Goal: Information Seeking & Learning: Learn about a topic

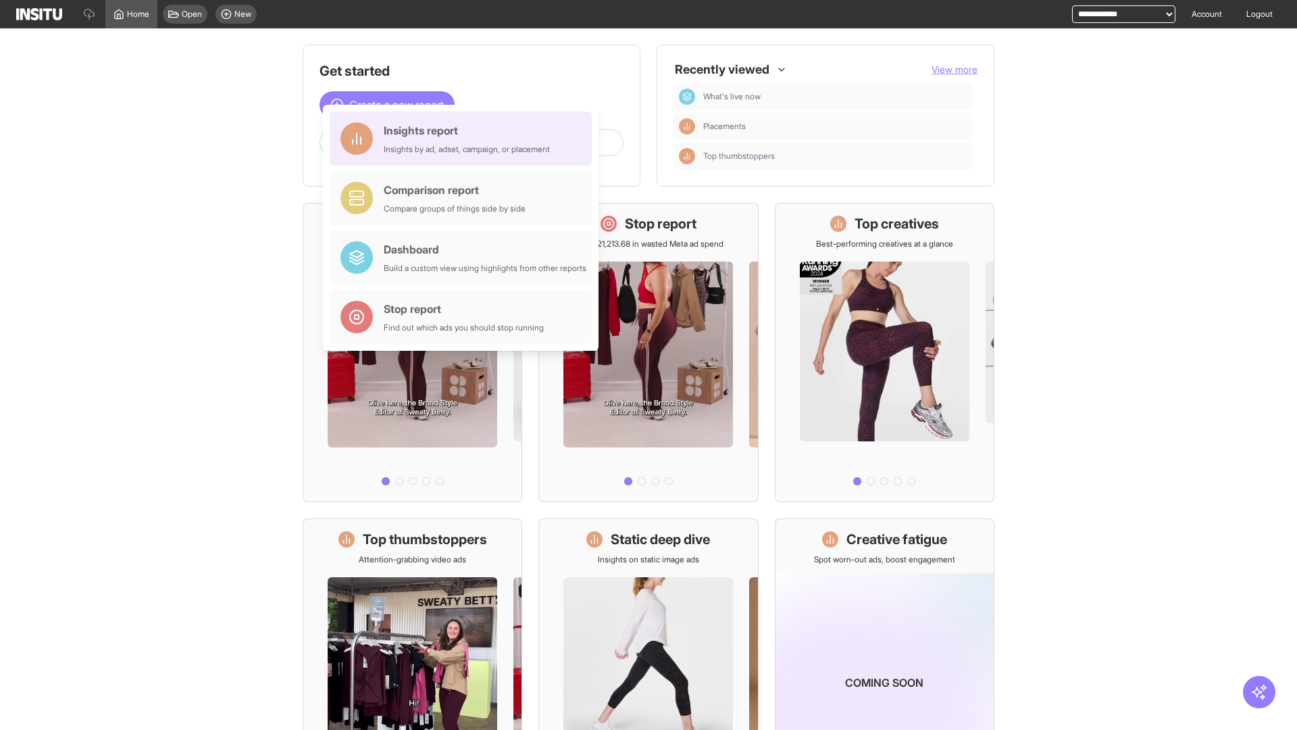
click at [464, 139] on div "Insights report Insights by ad, adset, campaign, or placement" at bounding box center [467, 138] width 166 height 32
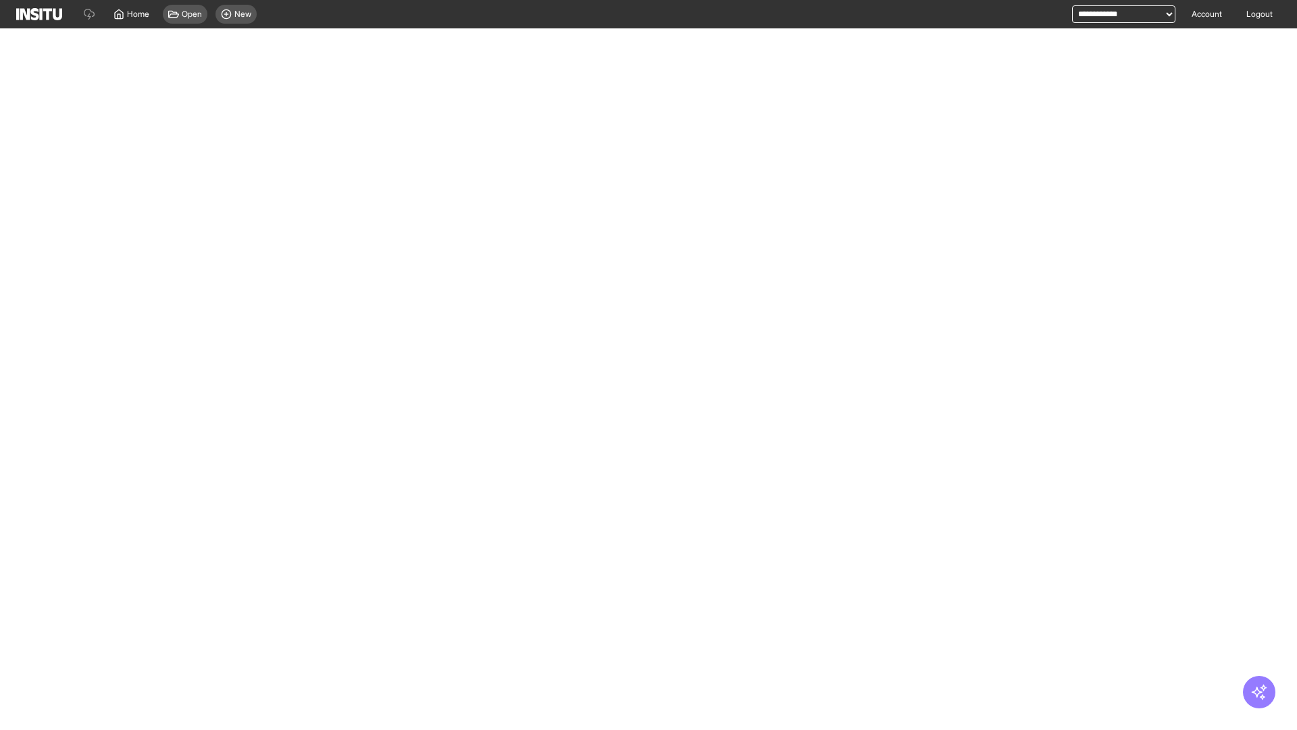
select select "**"
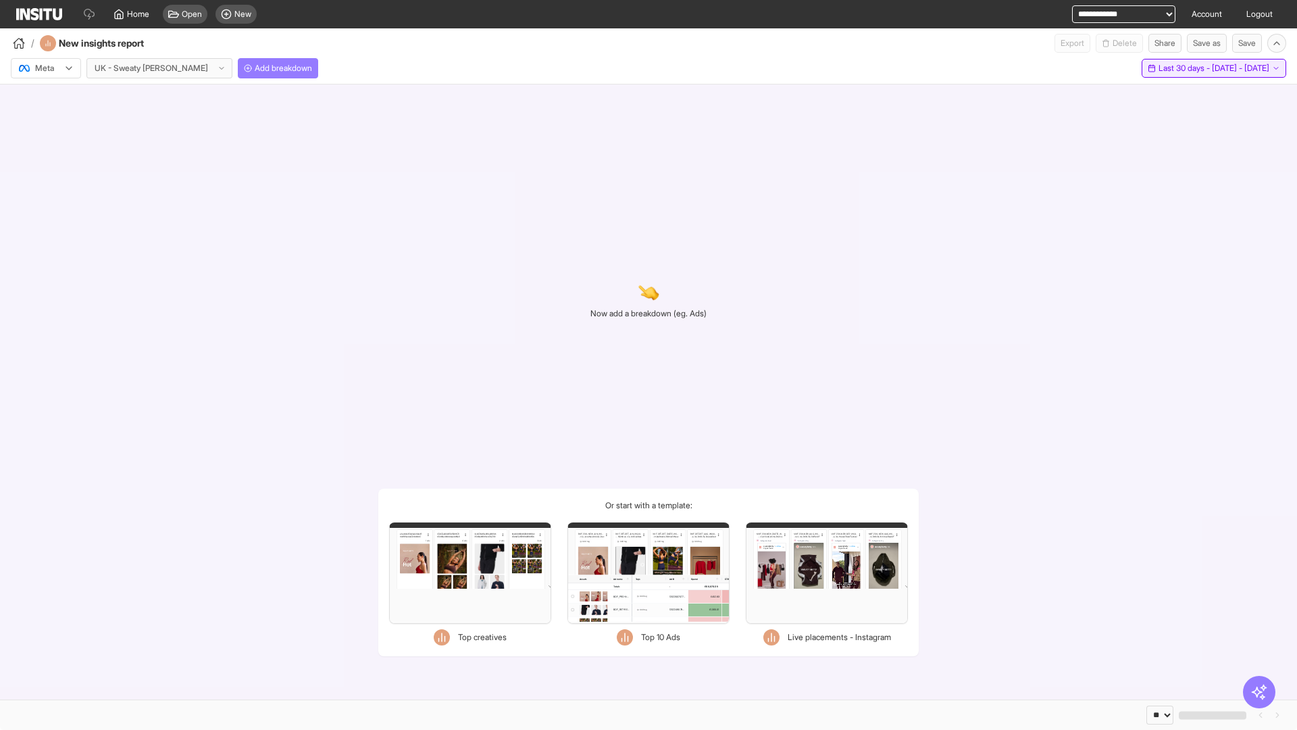
click at [1190, 68] on span "Last 30 days - [DATE] - [DATE]" at bounding box center [1214, 68] width 111 height 11
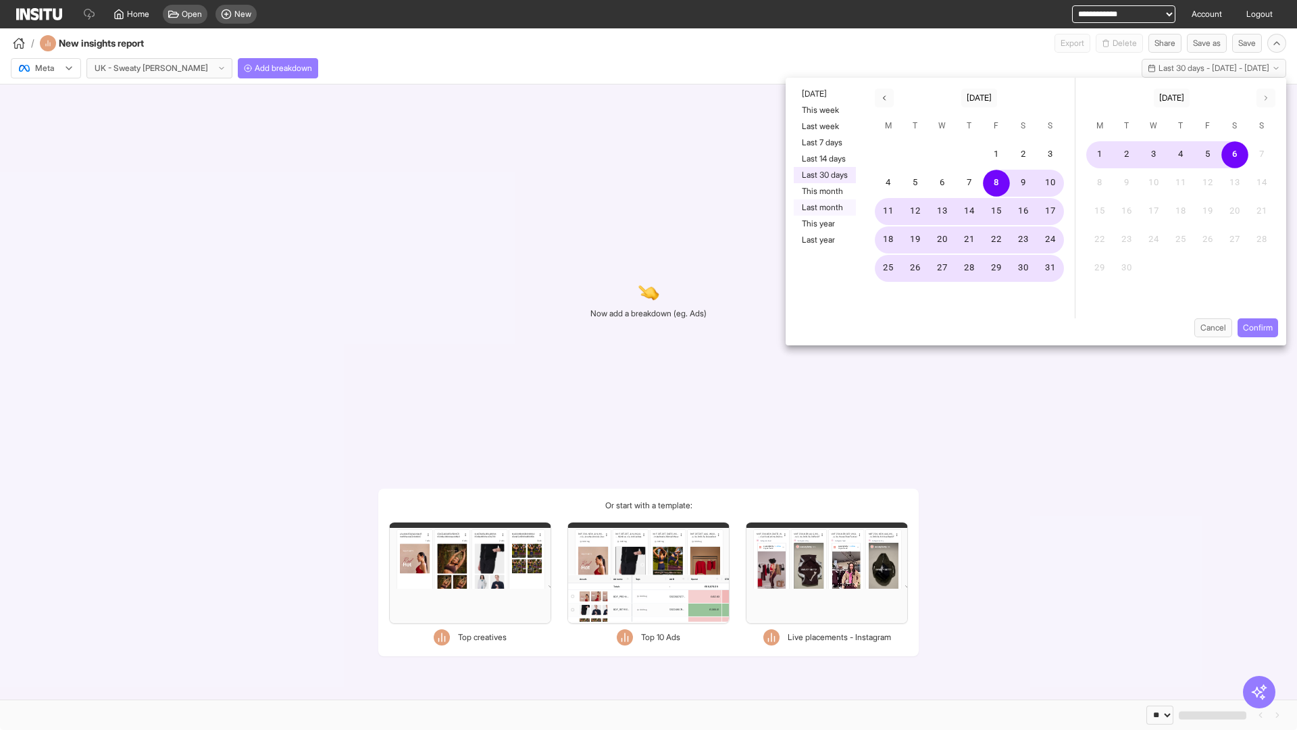
click at [824, 207] on button "Last month" at bounding box center [825, 207] width 62 height 16
